Goal: Task Accomplishment & Management: Complete application form

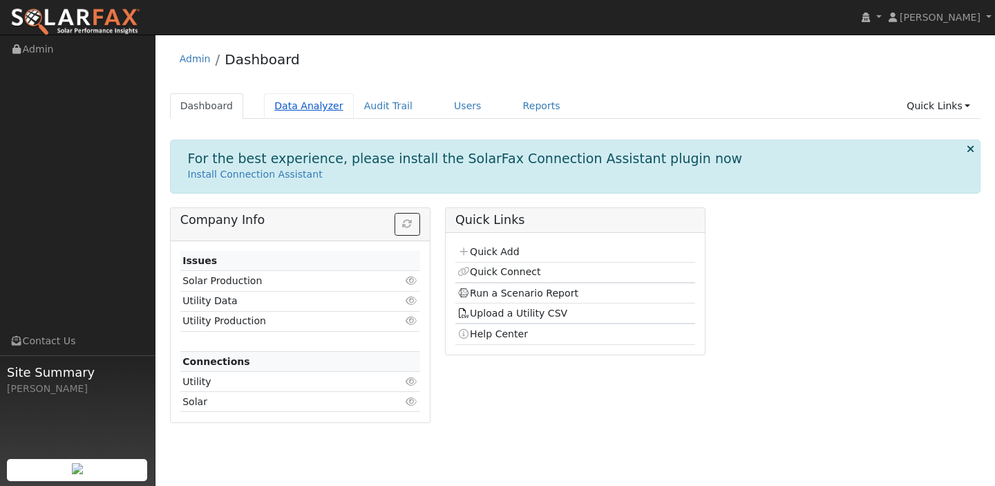
click at [300, 99] on link "Data Analyzer" at bounding box center [309, 106] width 90 height 26
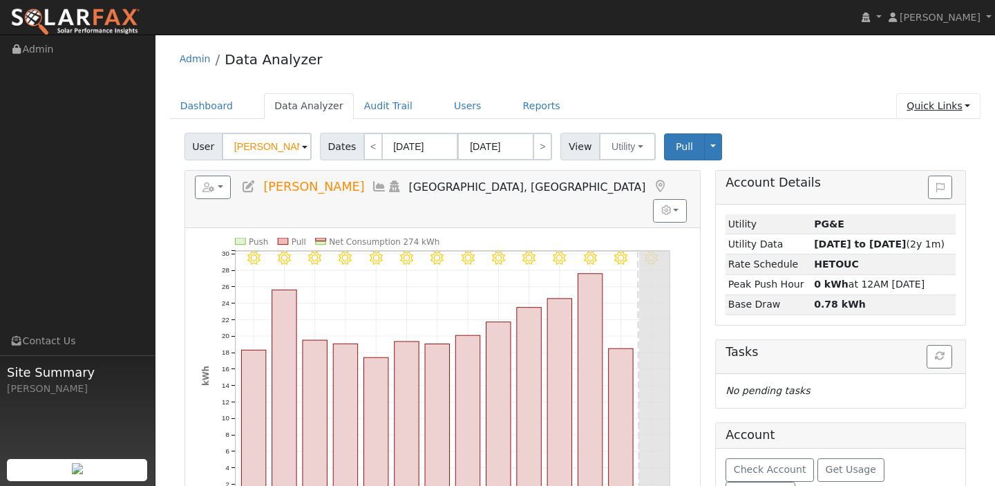
click at [937, 117] on link "Quick Links" at bounding box center [938, 106] width 84 height 26
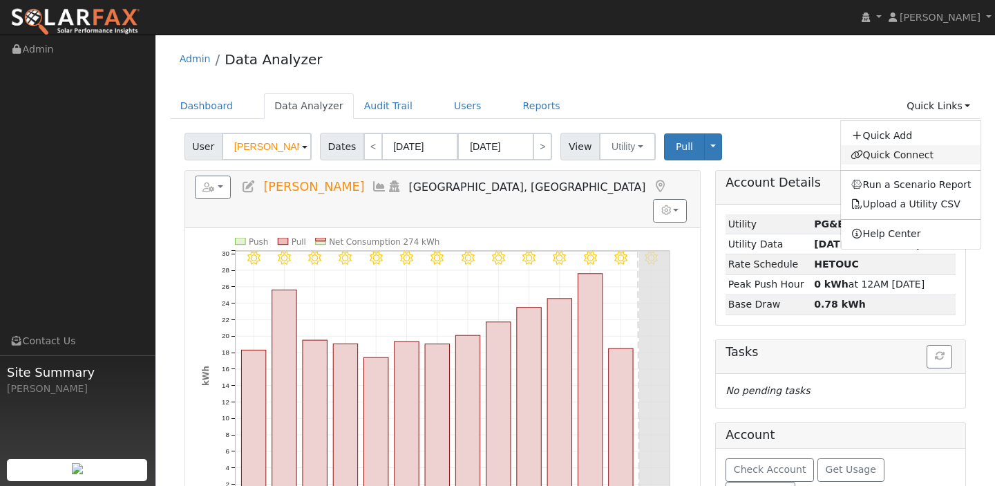
click at [919, 146] on link "Quick Connect" at bounding box center [911, 154] width 140 height 19
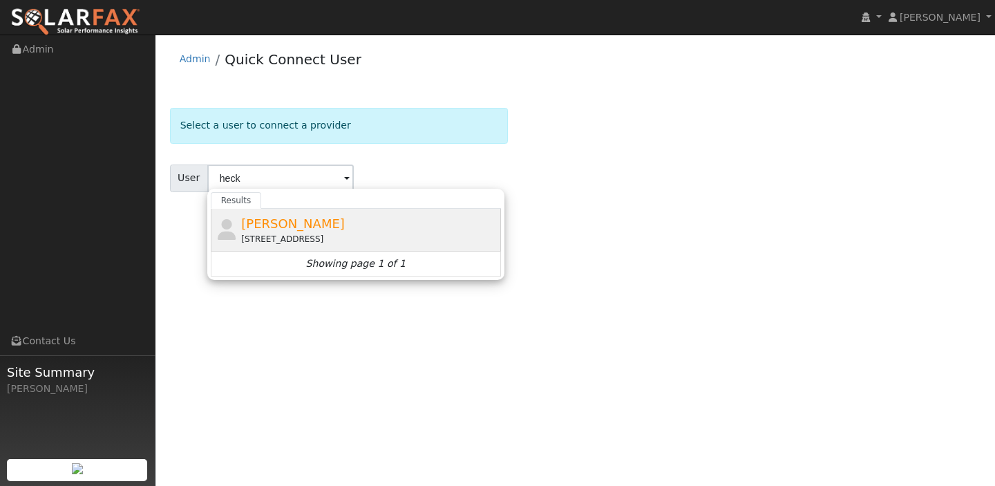
click at [265, 245] on div "[PERSON_NAME] [STREET_ADDRESS]" at bounding box center [356, 230] width 290 height 43
type input "[PERSON_NAME]"
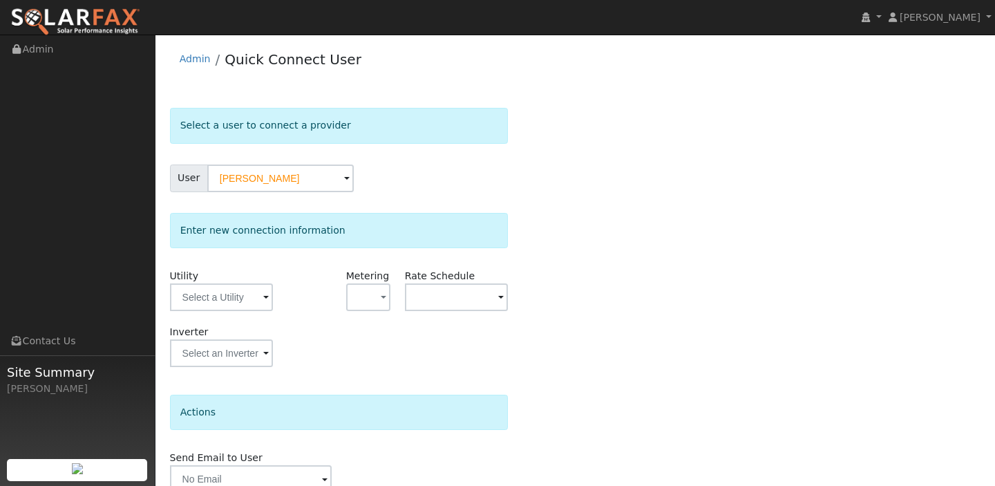
scroll to position [65, 0]
